Goal: Contribute content: Add original content to the website for others to see

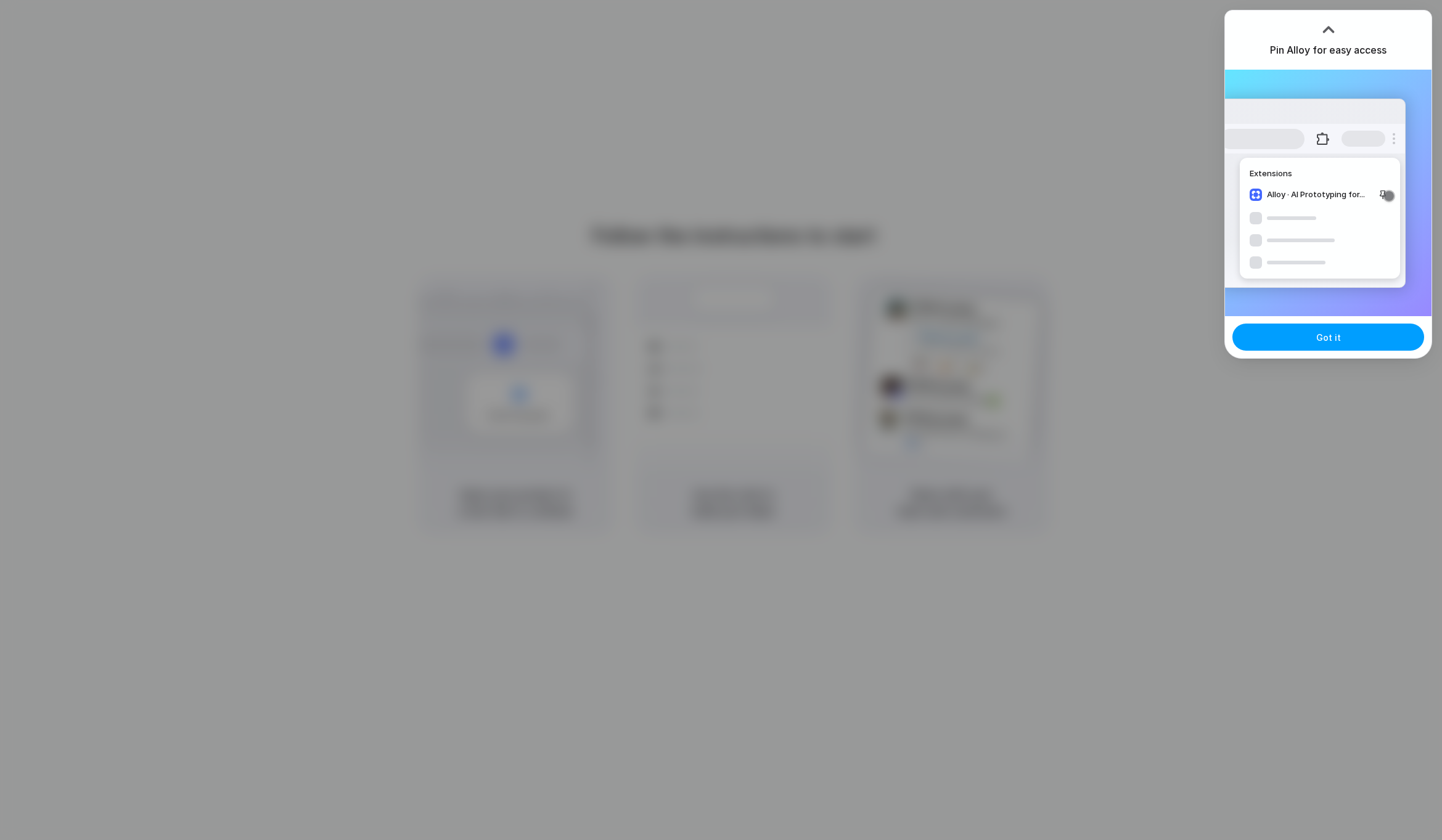
click at [1311, 342] on button "Got it" at bounding box center [1328, 337] width 191 height 27
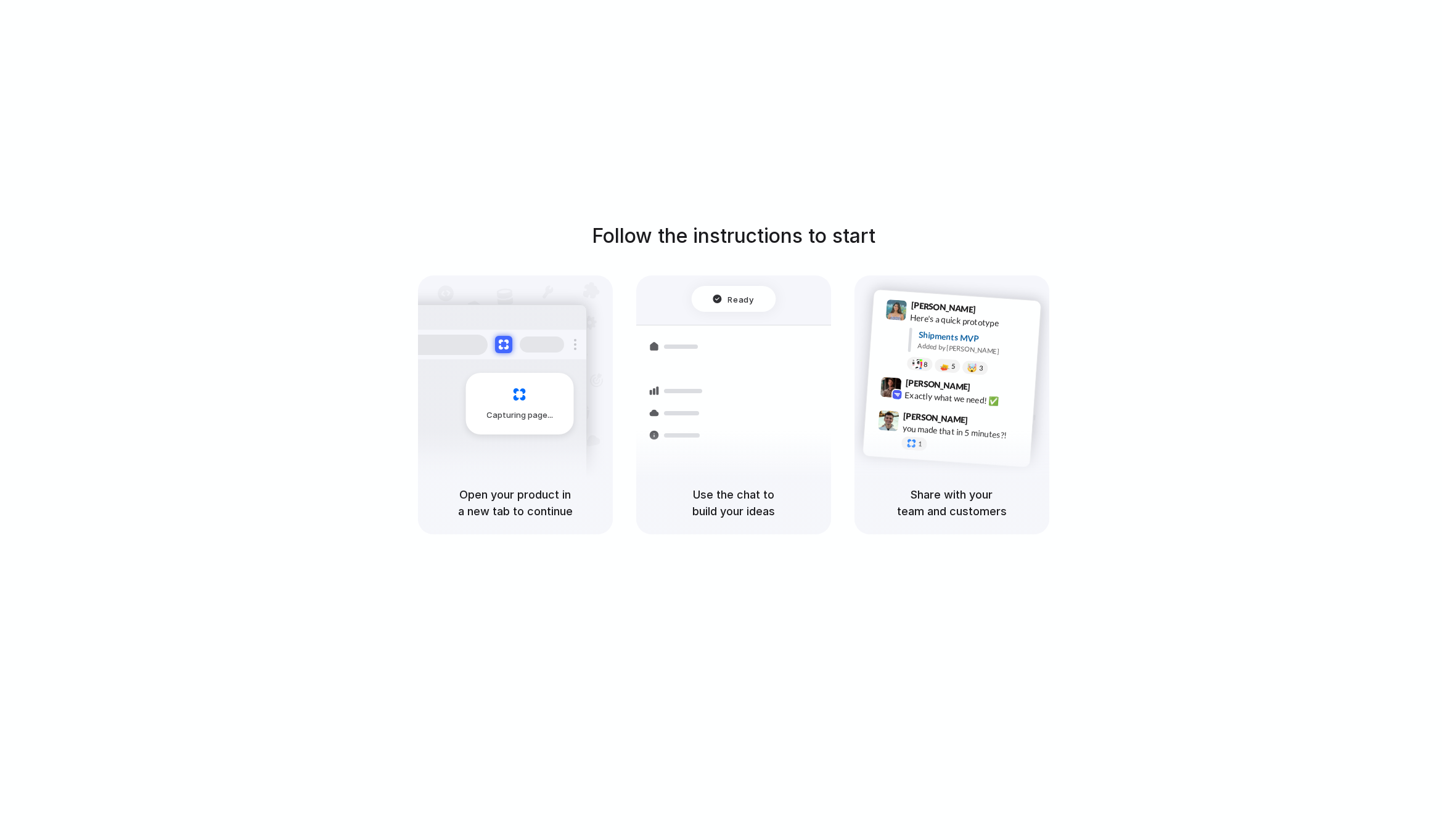
click at [1208, 90] on div "Follow the instructions to start Capturing page Open your product in a new tab …" at bounding box center [733, 432] width 1466 height 864
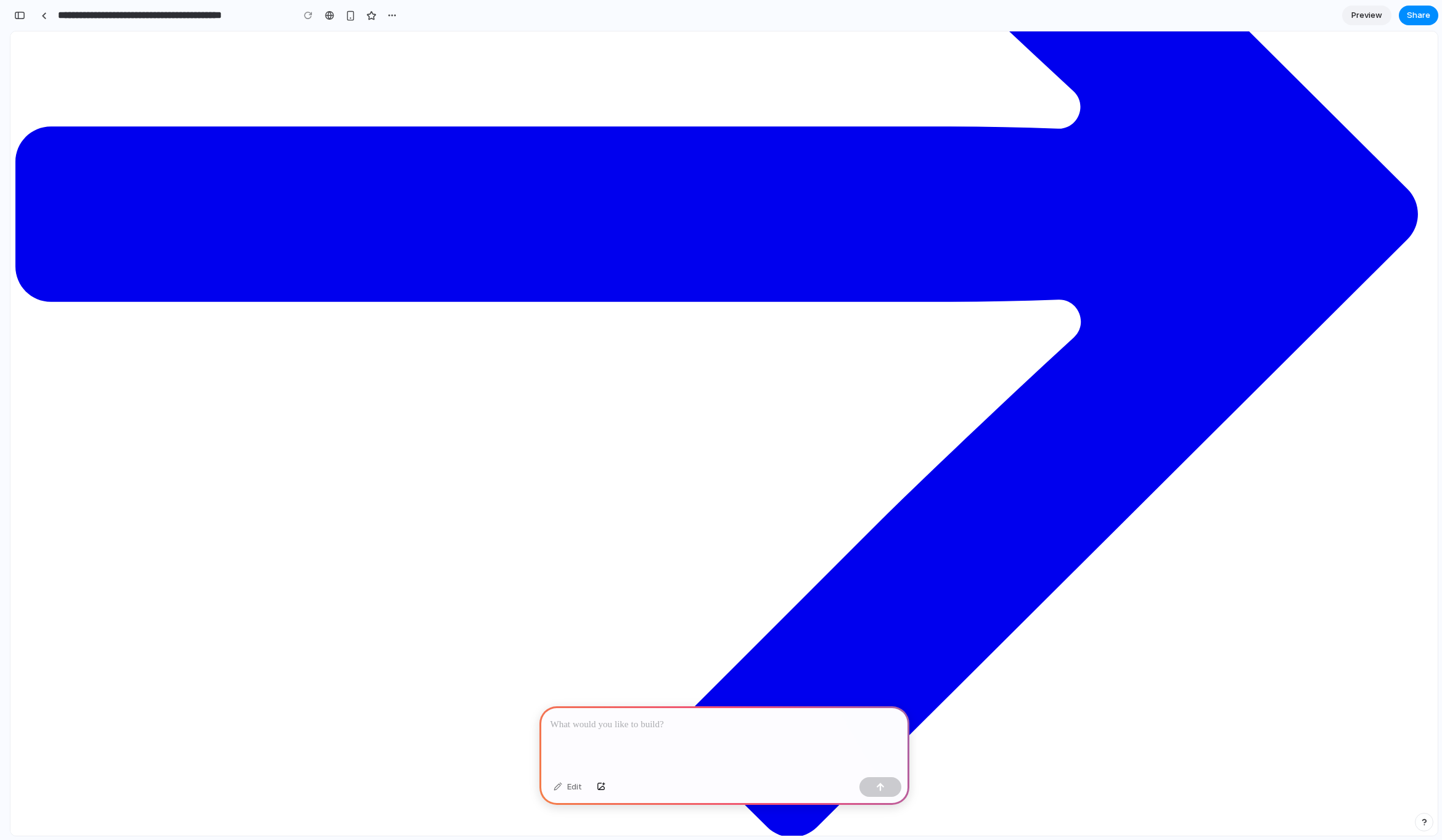
scroll to position [5126, 0]
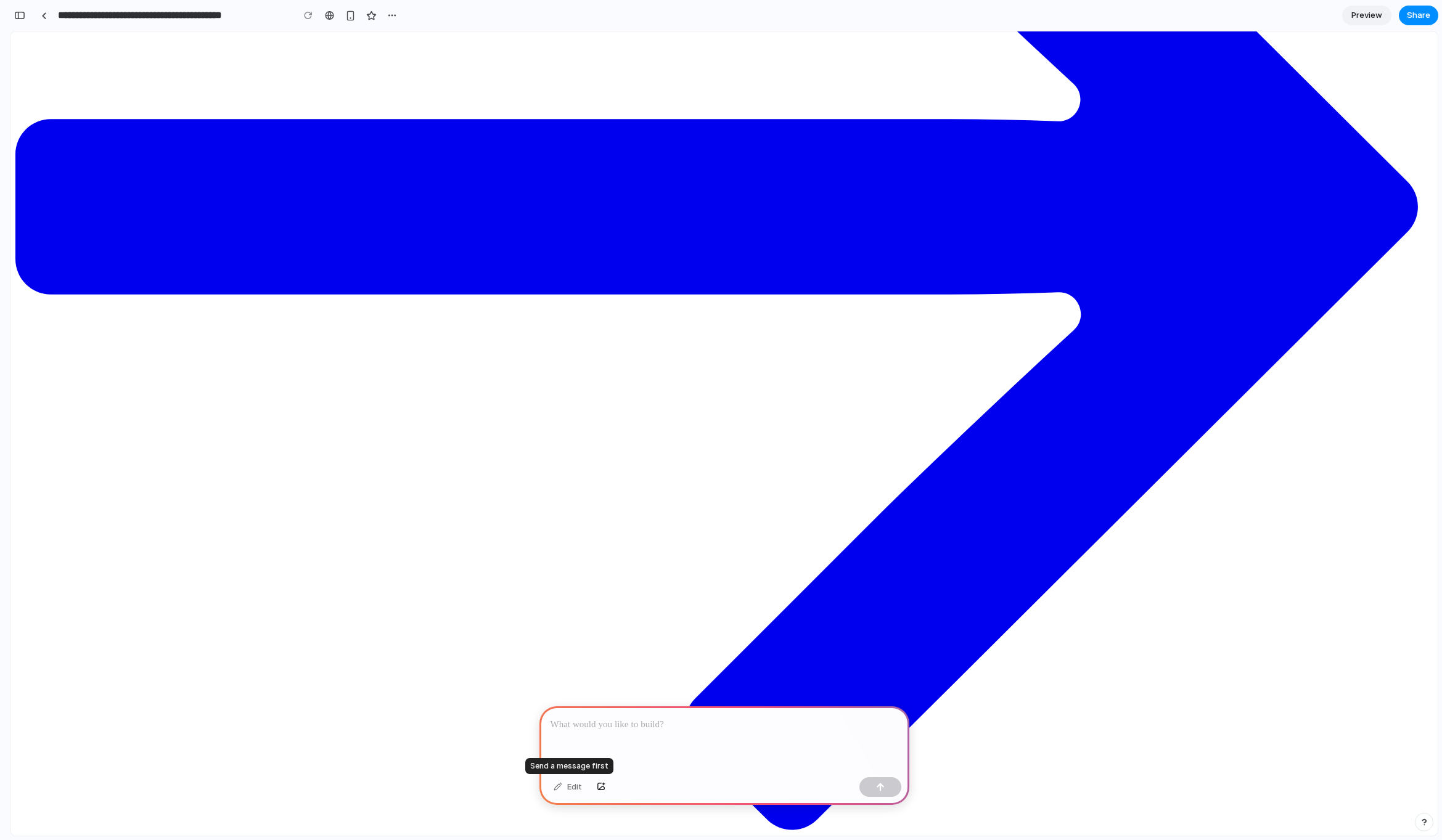
click at [575, 790] on div "Edit" at bounding box center [567, 787] width 41 height 20
click at [584, 723] on p at bounding box center [724, 724] width 347 height 15
click at [648, 730] on div at bounding box center [724, 739] width 370 height 66
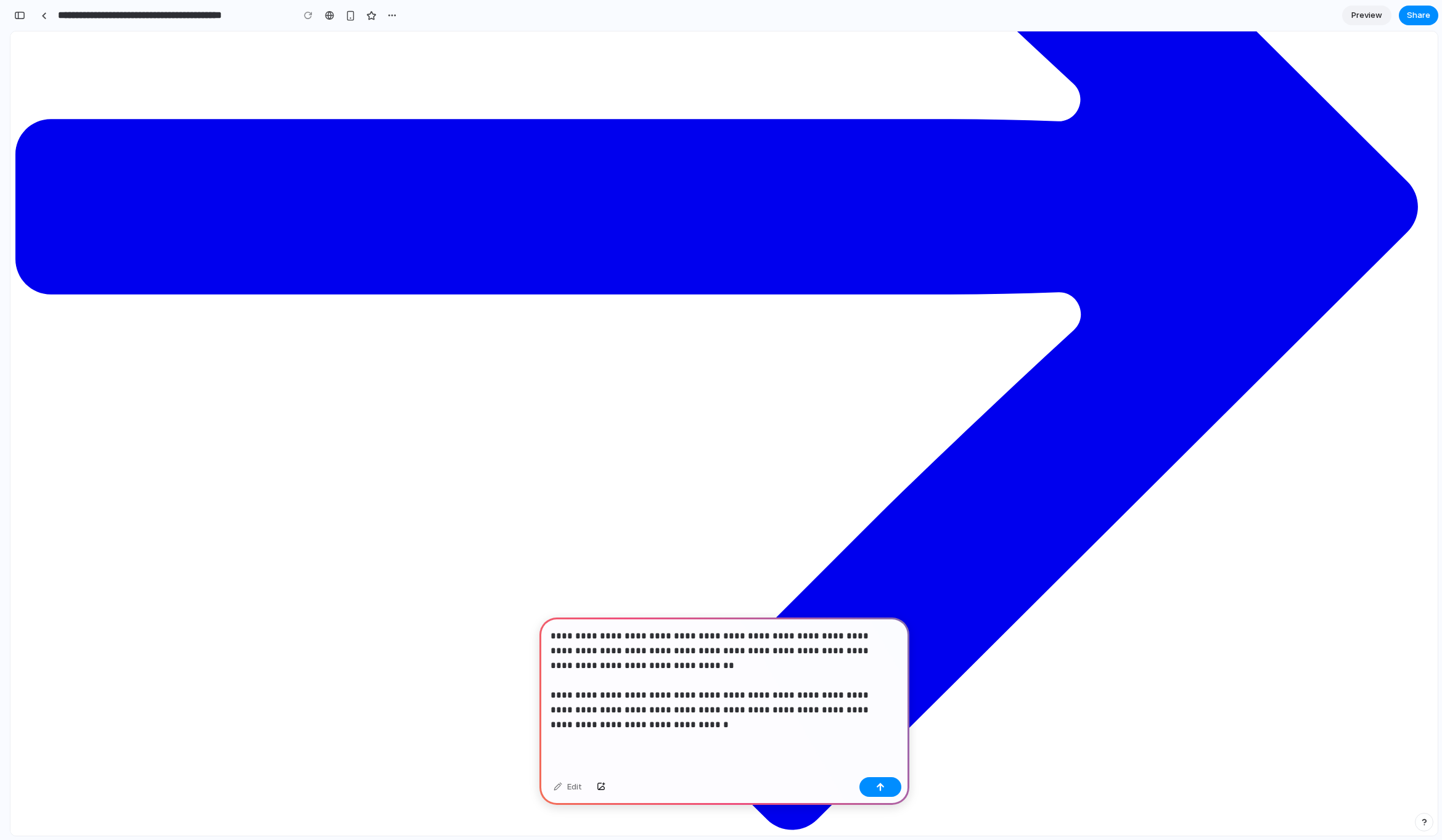
click at [750, 630] on p "**********" at bounding box center [722, 679] width 343 height 103
click at [879, 786] on div "button" at bounding box center [879, 786] width 8 height 8
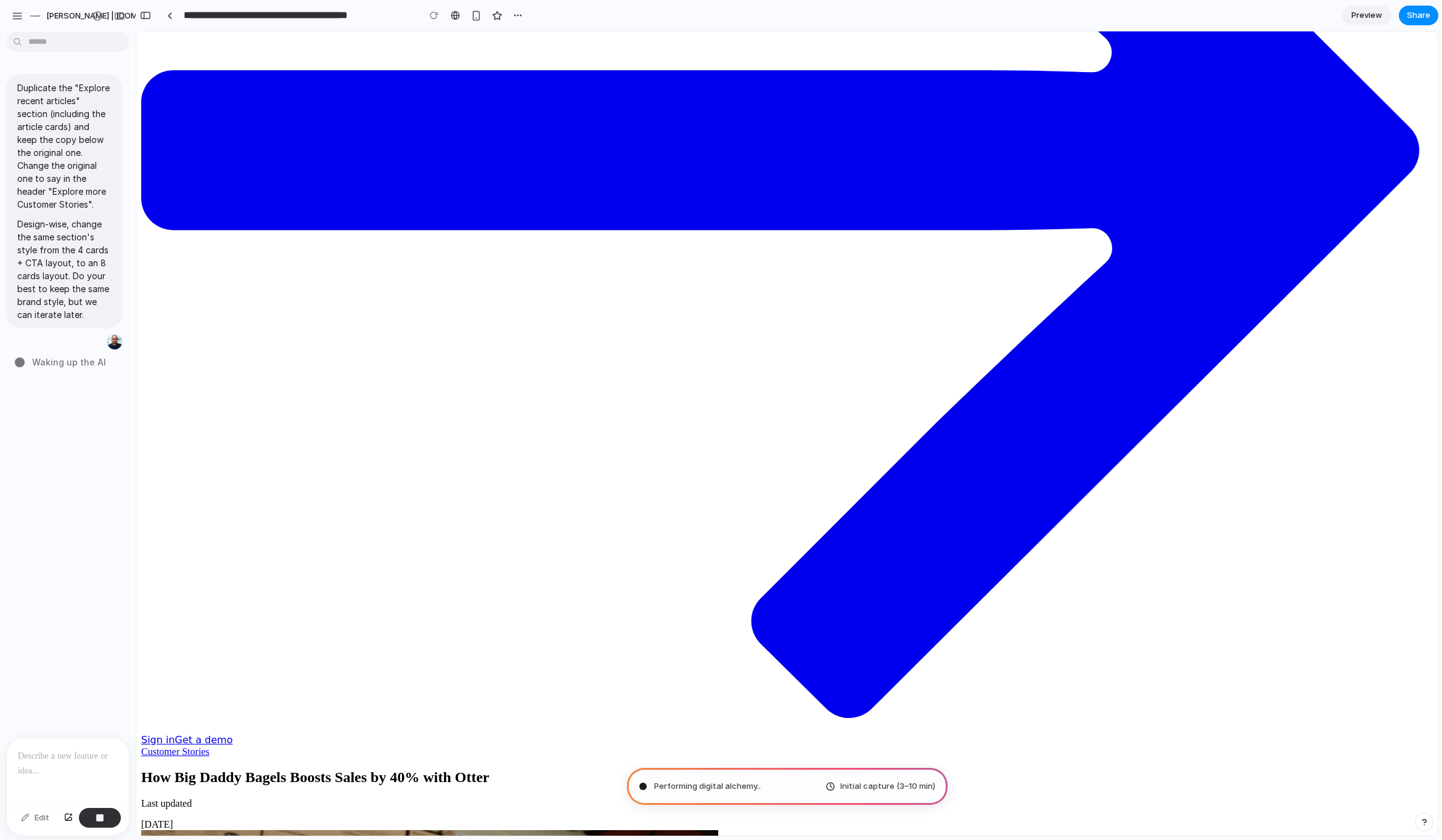
type input "**********"
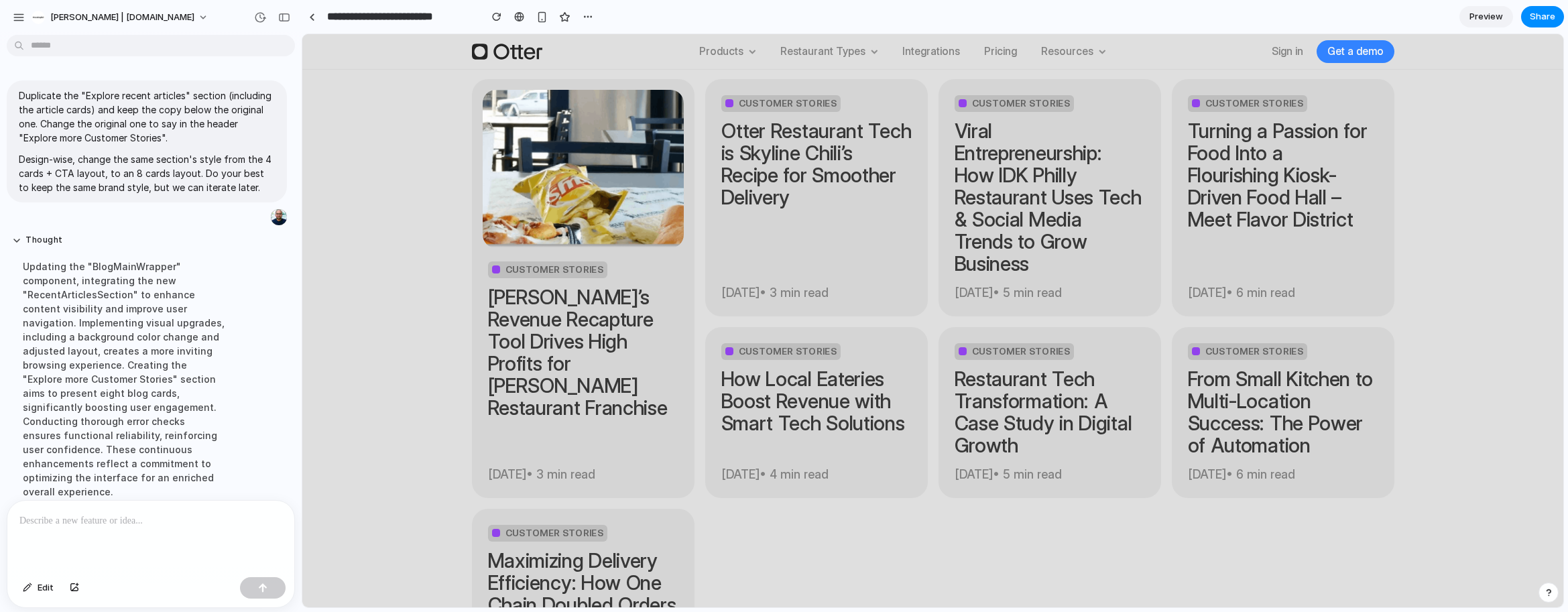
scroll to position [5910, 0]
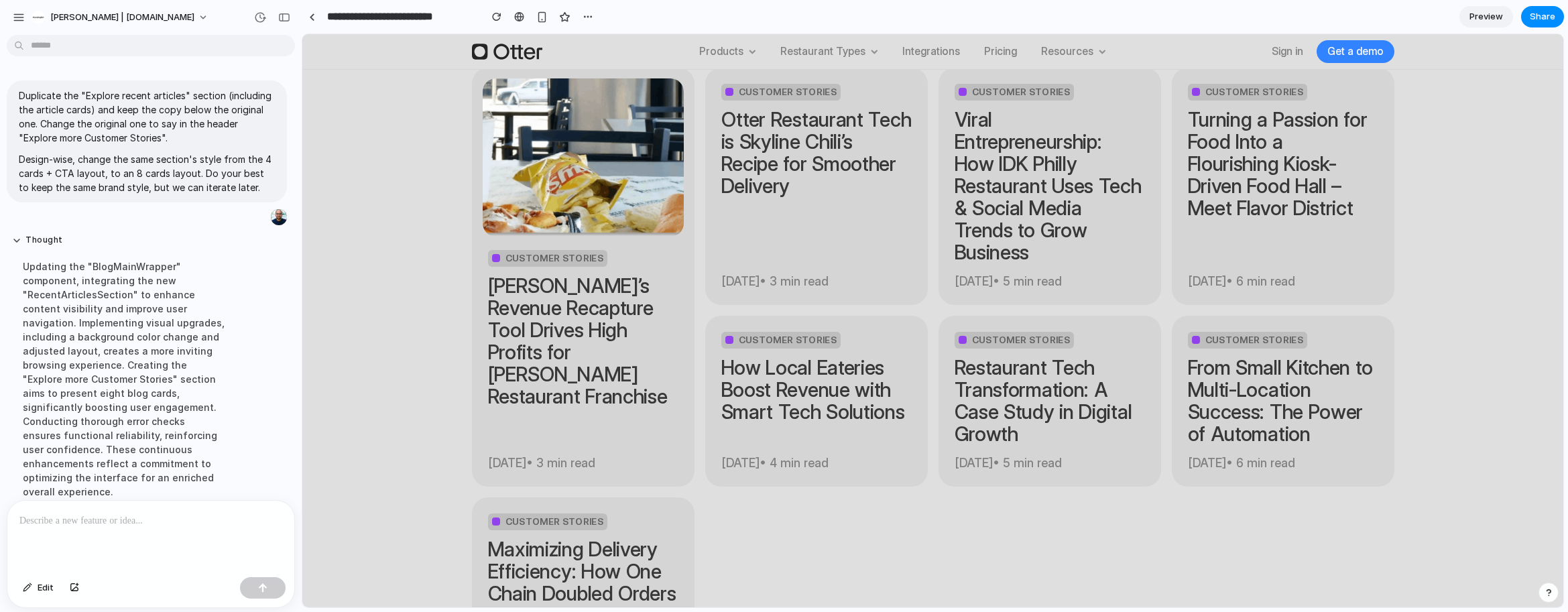
click at [158, 501] on div at bounding box center [151, 536] width 287 height 71
click at [129, 518] on p at bounding box center [151, 520] width 263 height 16
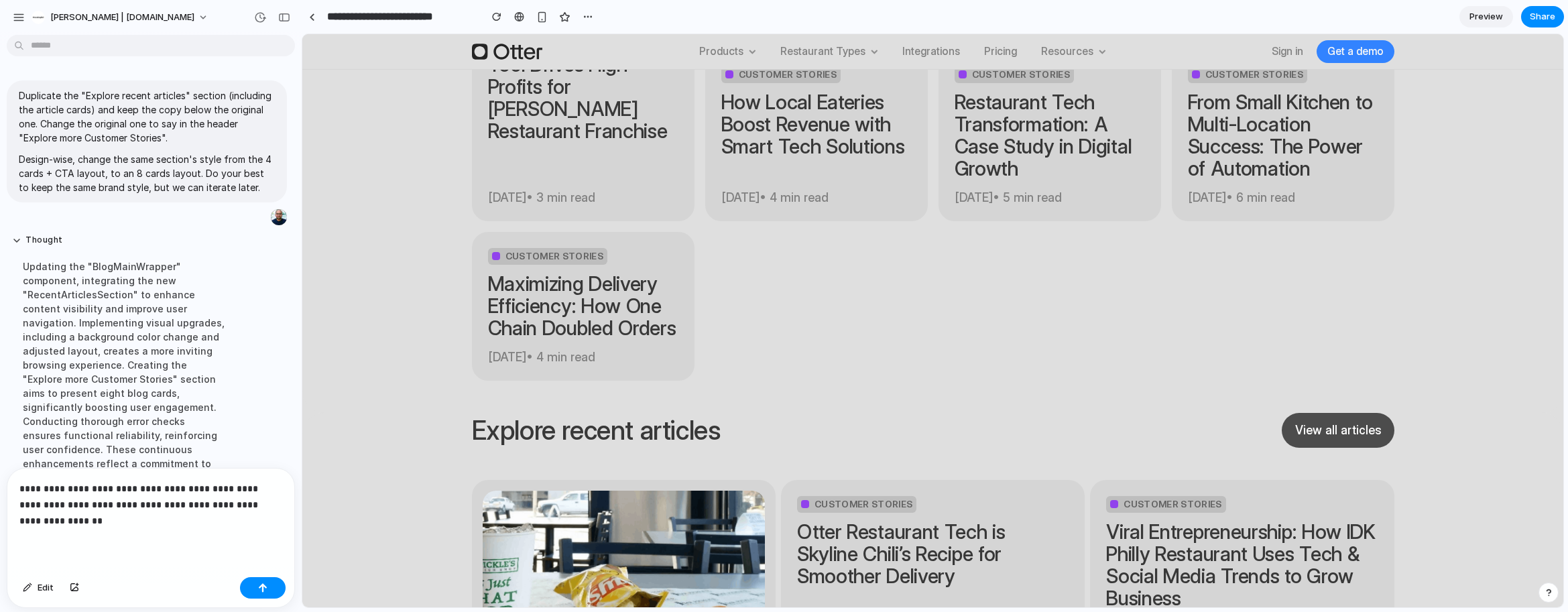
scroll to position [6345, 0]
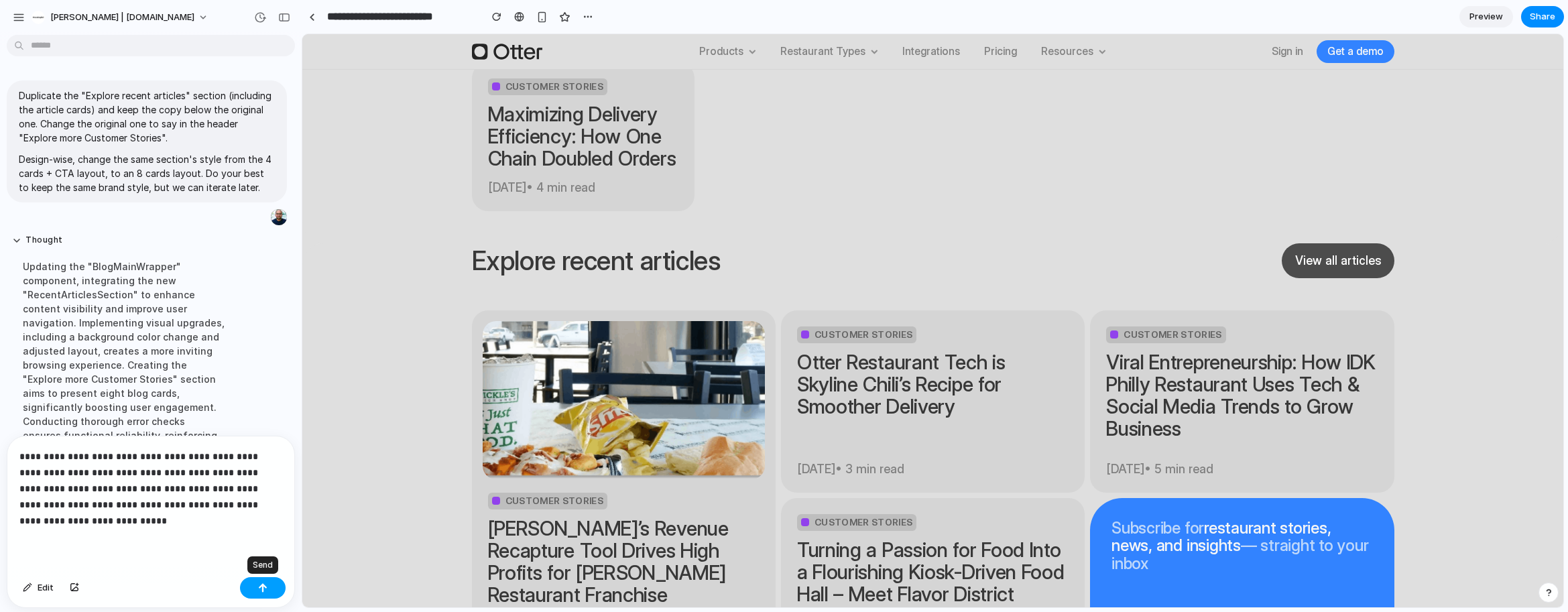
click at [264, 588] on div "button" at bounding box center [262, 588] width 9 height 9
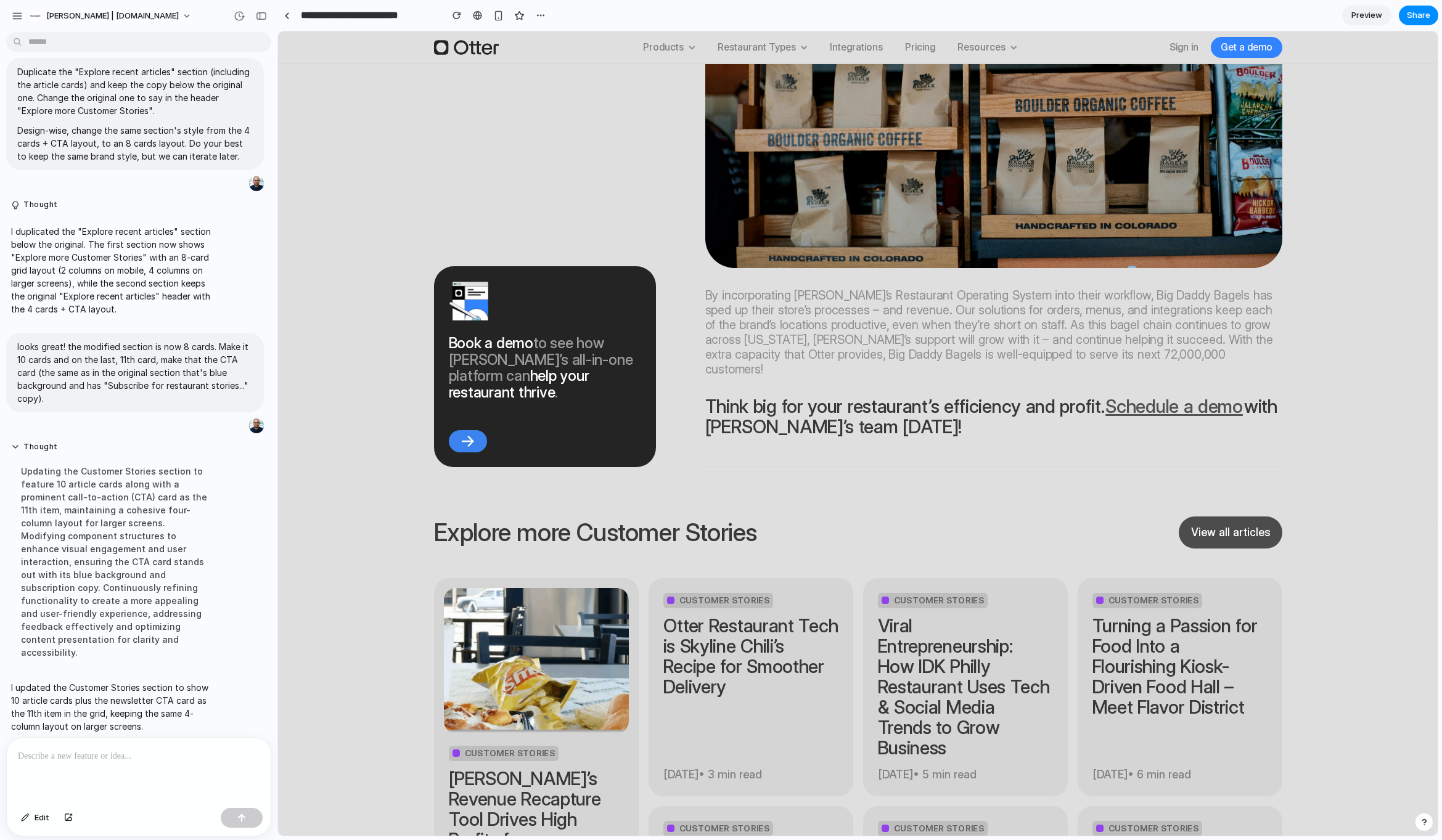
scroll to position [5094, 0]
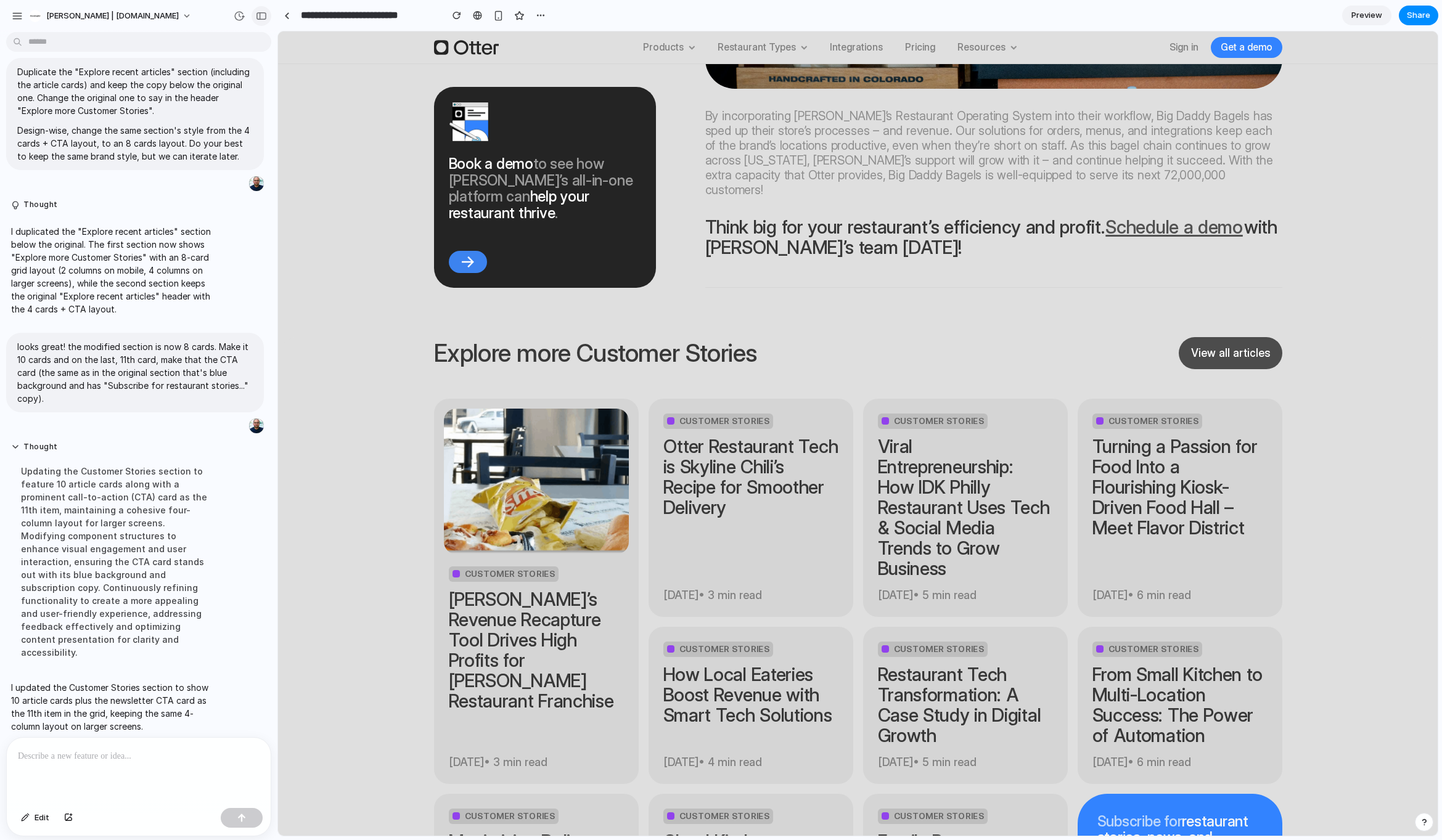
click at [261, 21] on button "button" at bounding box center [262, 16] width 20 height 20
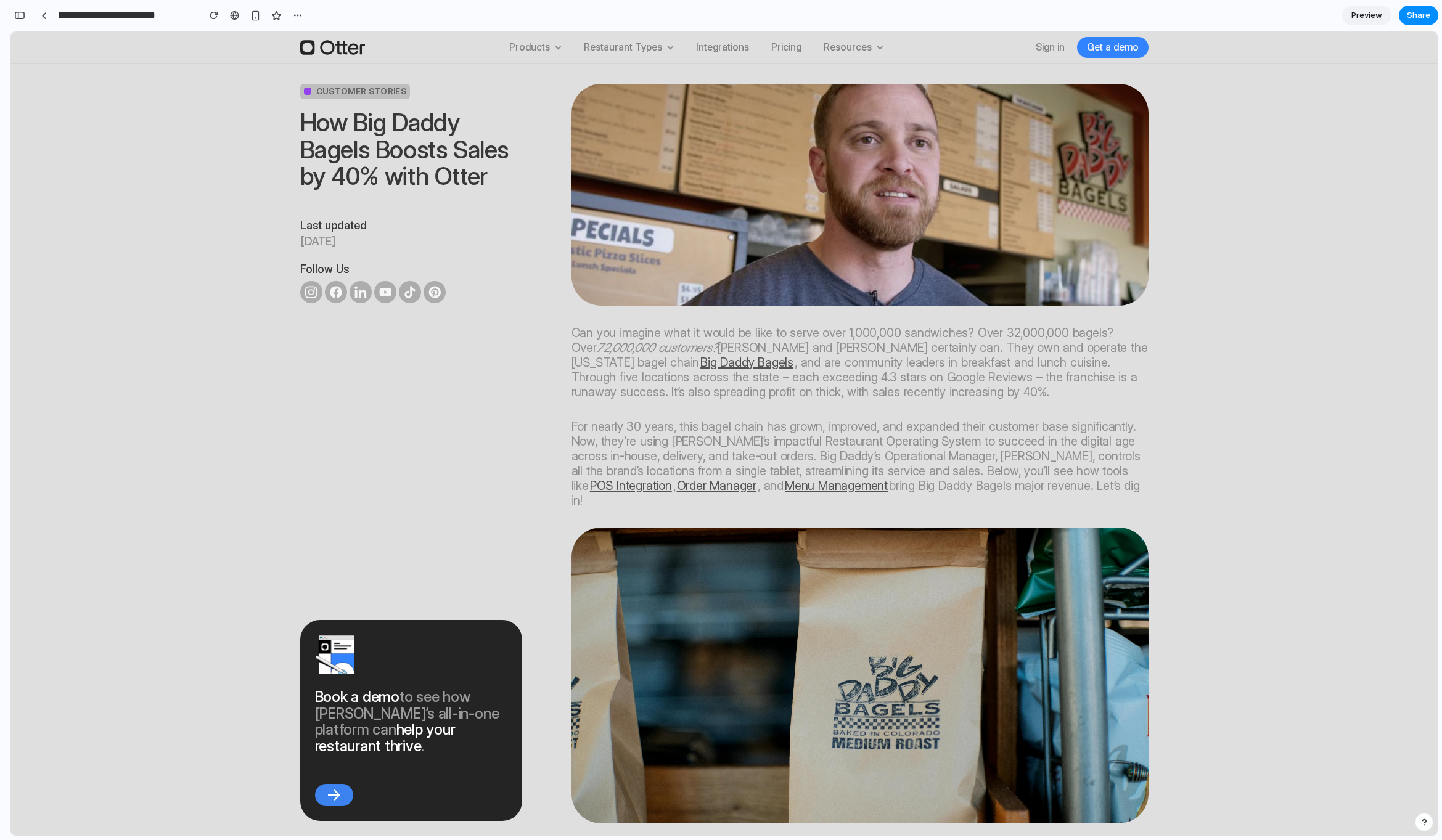
scroll to position [793, 0]
click at [21, 15] on div "button" at bounding box center [20, 15] width 11 height 8
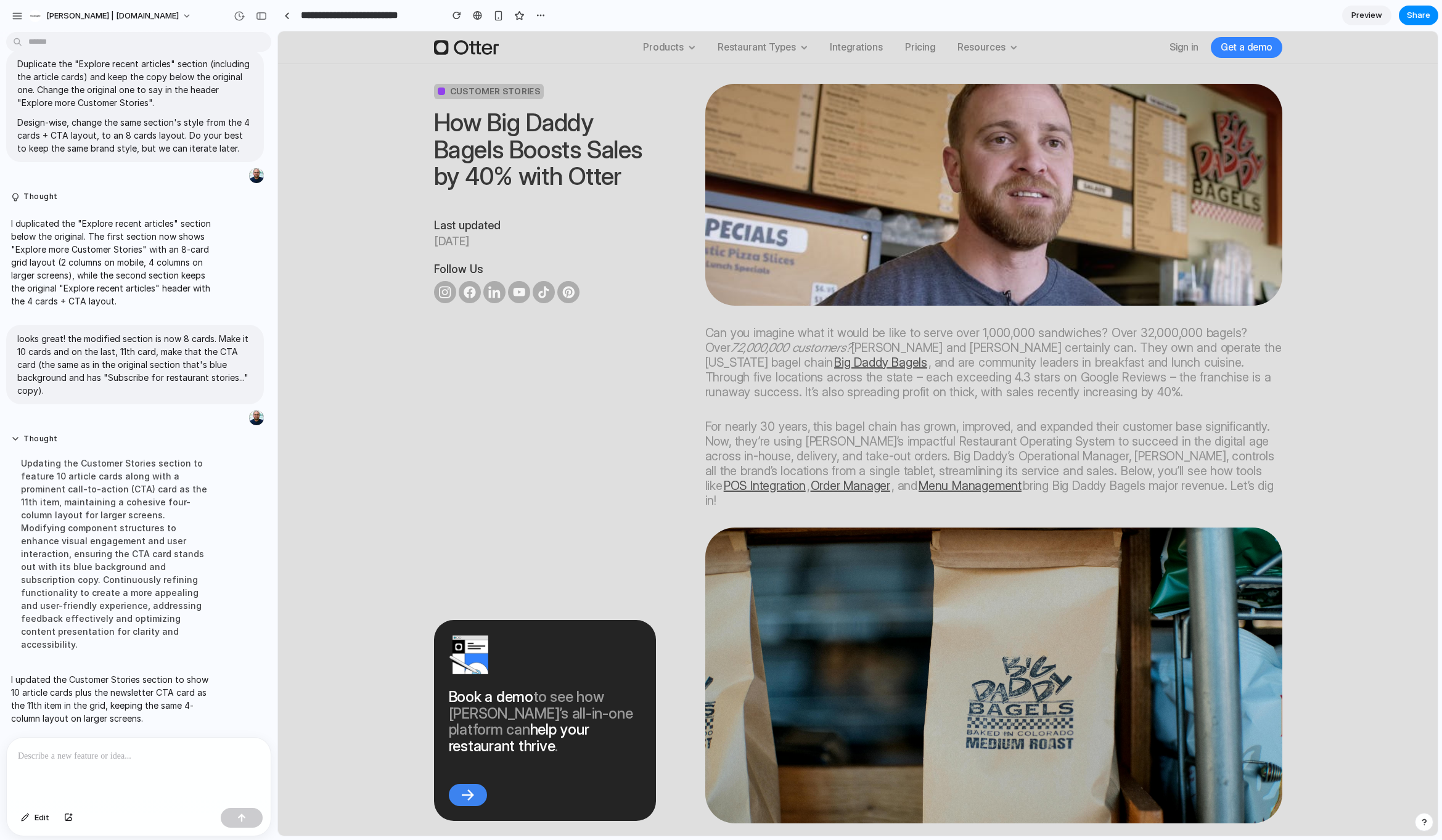
scroll to position [16, 0]
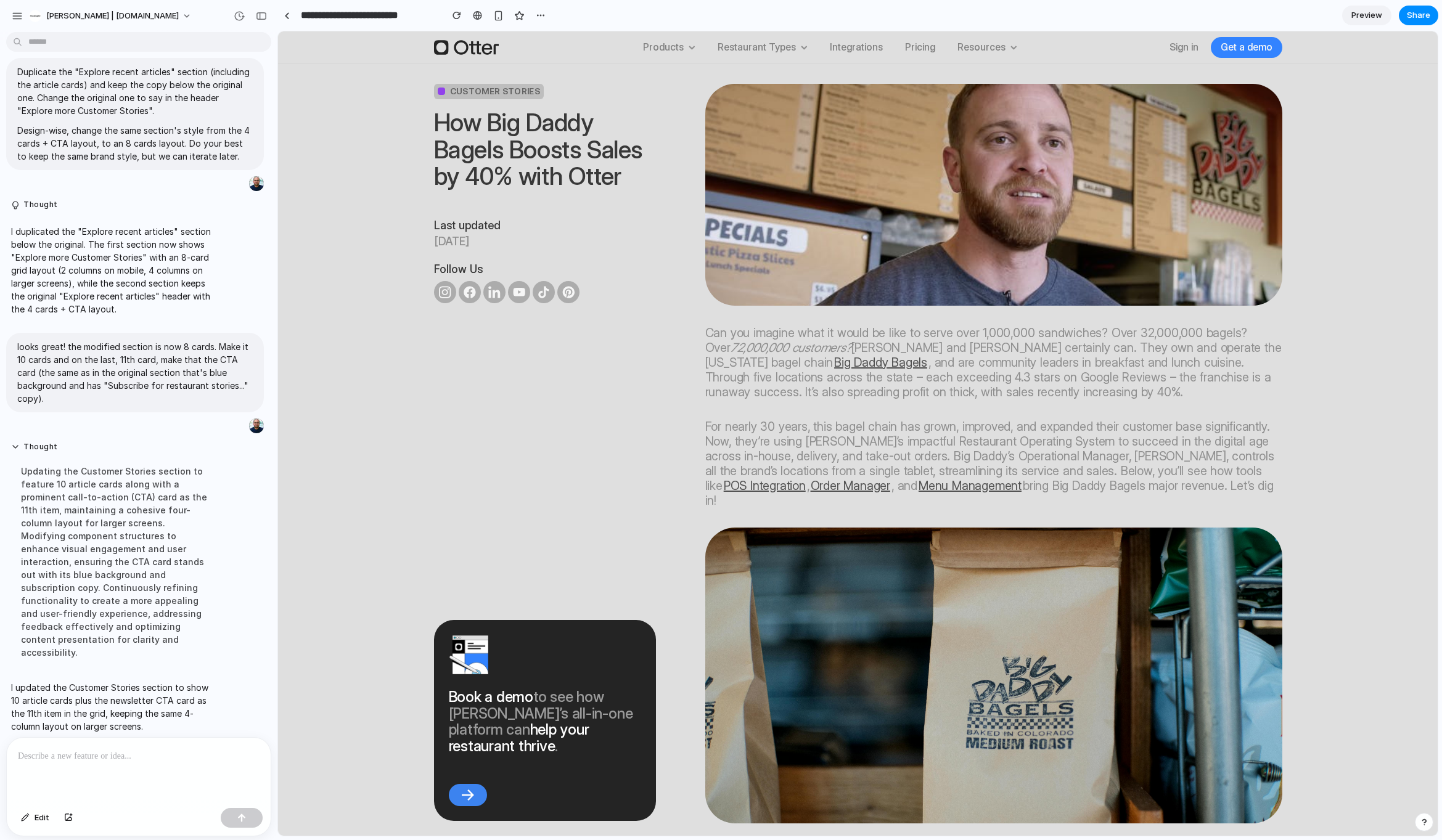
click at [1379, 15] on span "Preview" at bounding box center [1366, 15] width 31 height 12
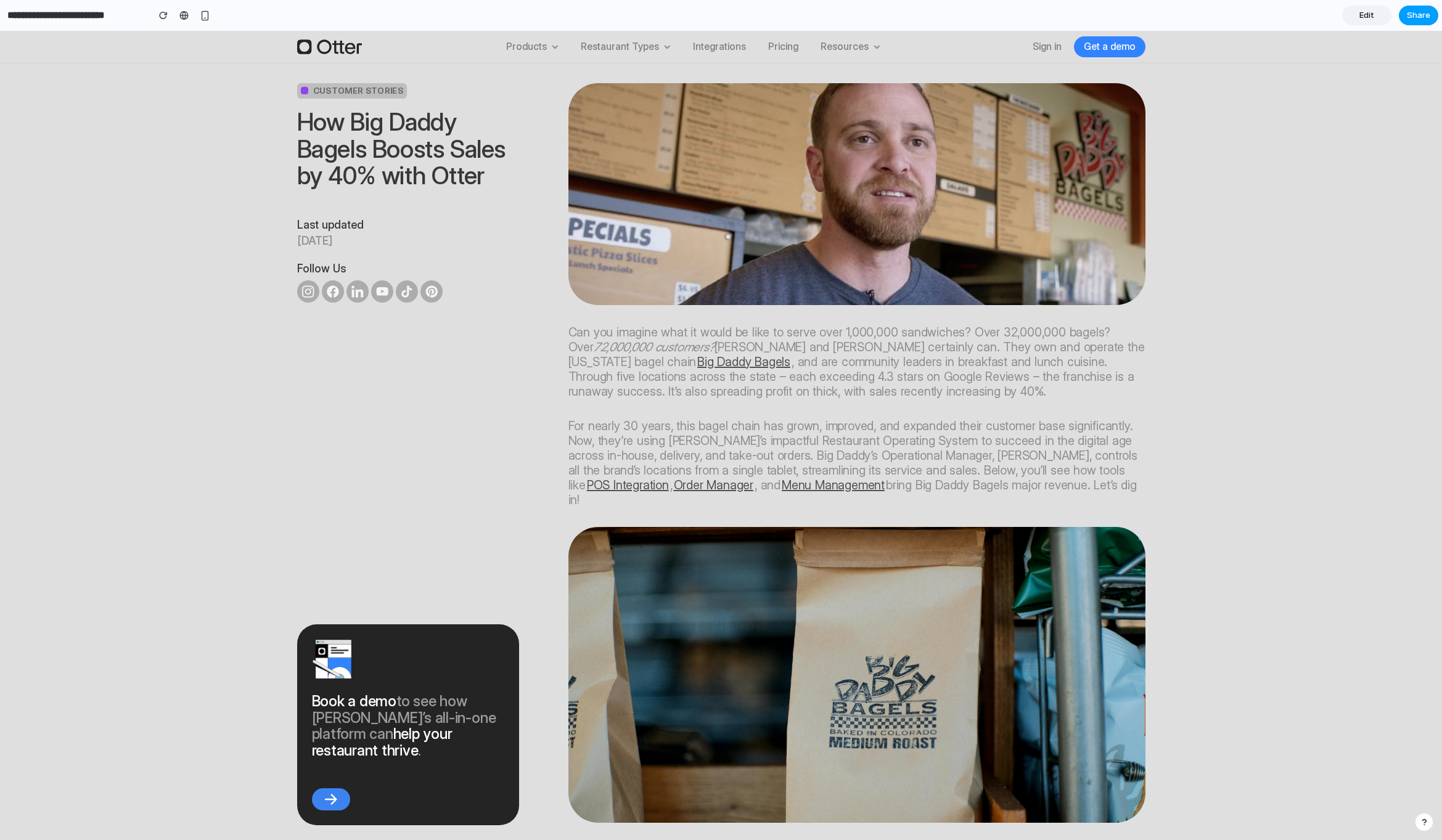
click at [1411, 18] on span "Share" at bounding box center [1418, 15] width 24 height 12
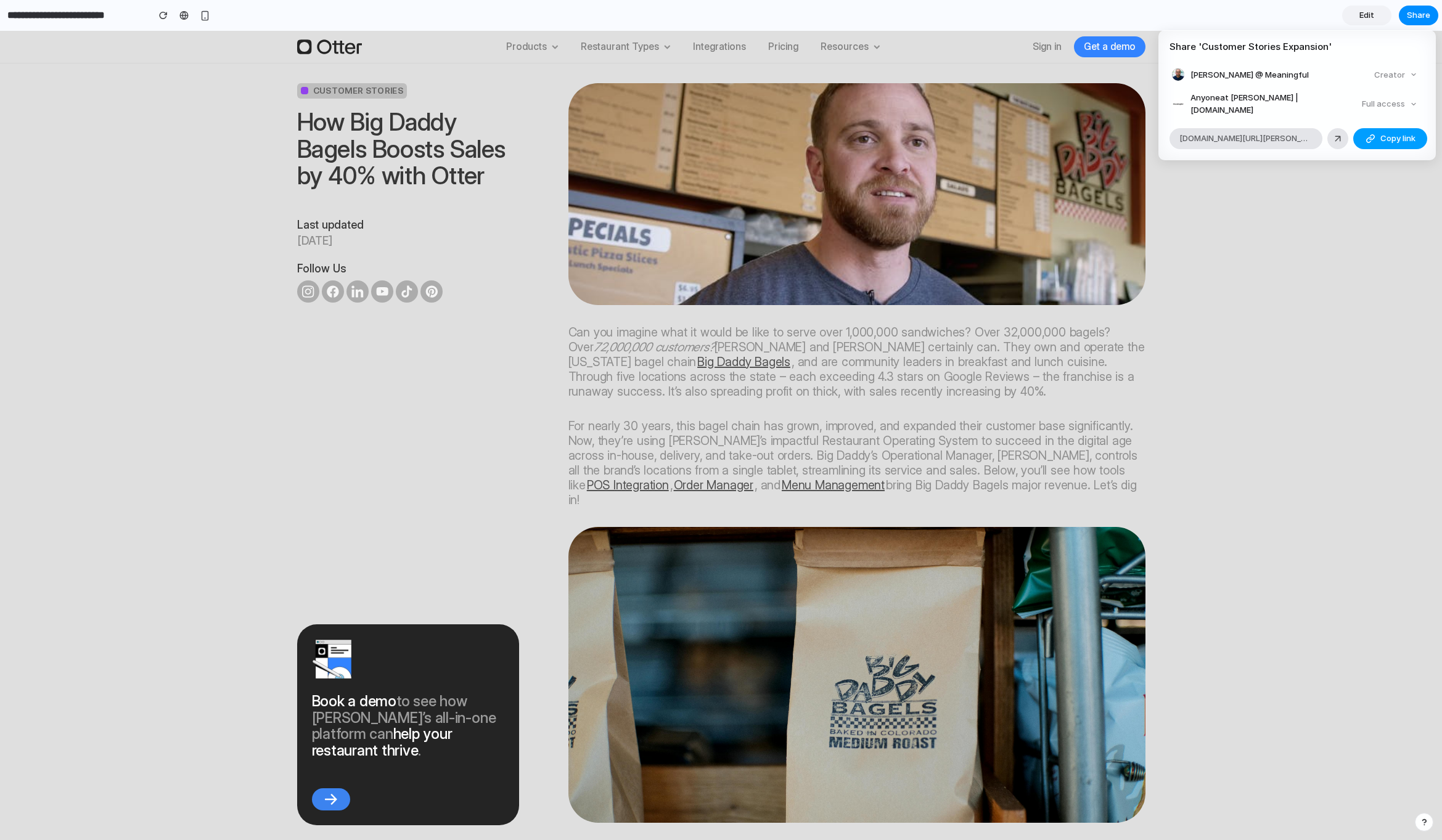
click at [1390, 132] on span "Copy link" at bounding box center [1398, 138] width 35 height 12
